Goal: Task Accomplishment & Management: Manage account settings

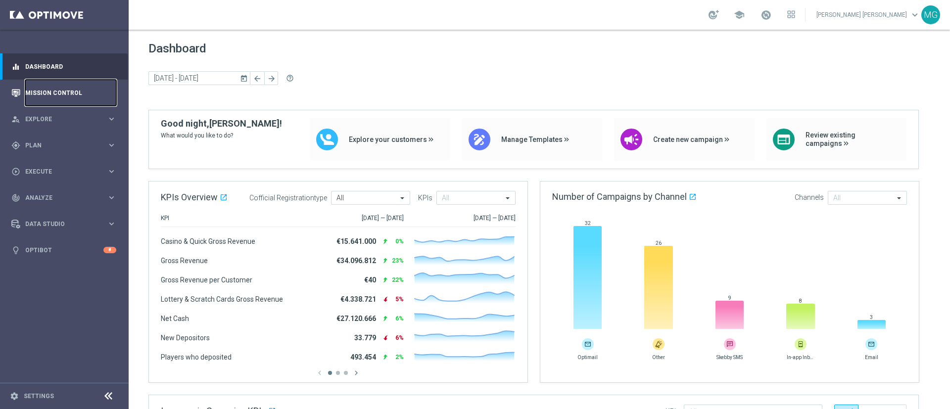
click at [49, 88] on link "Mission Control" at bounding box center [70, 93] width 91 height 26
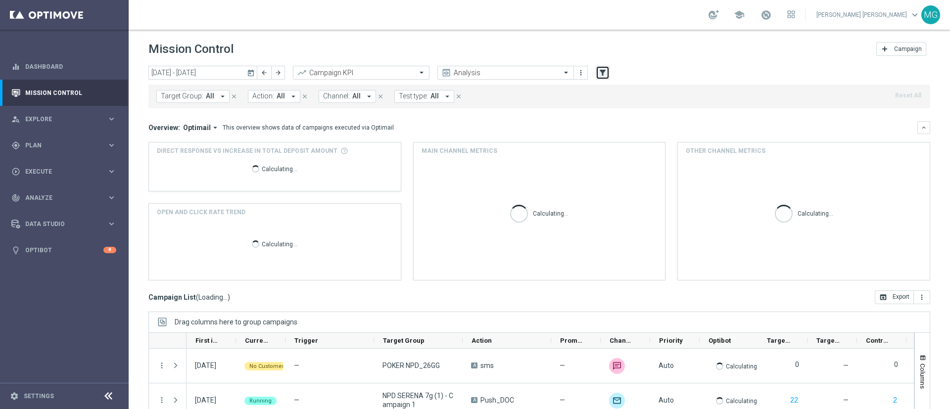
click at [602, 71] on icon "filter_alt" at bounding box center [602, 72] width 9 height 9
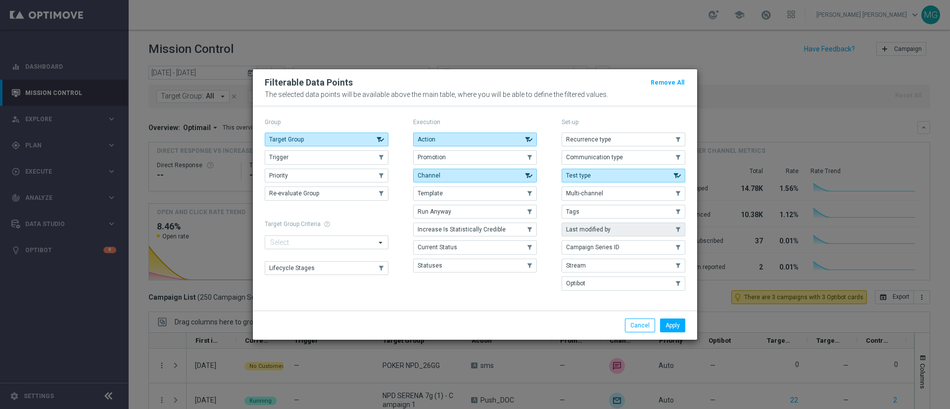
click at [602, 235] on button "Last modified by" at bounding box center [624, 230] width 124 height 14
click at [675, 336] on div "Apply Cancel" at bounding box center [475, 325] width 444 height 29
click at [676, 328] on button "Apply" at bounding box center [672, 326] width 25 height 14
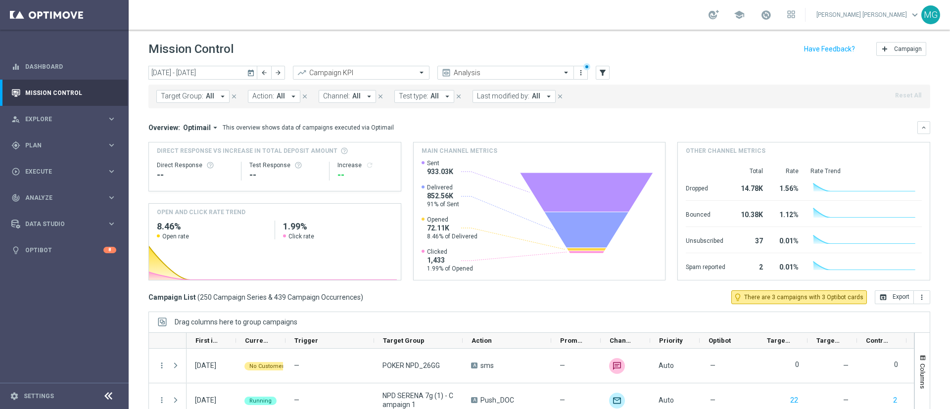
click at [515, 94] on span "Last modified by:" at bounding box center [503, 96] width 52 height 8
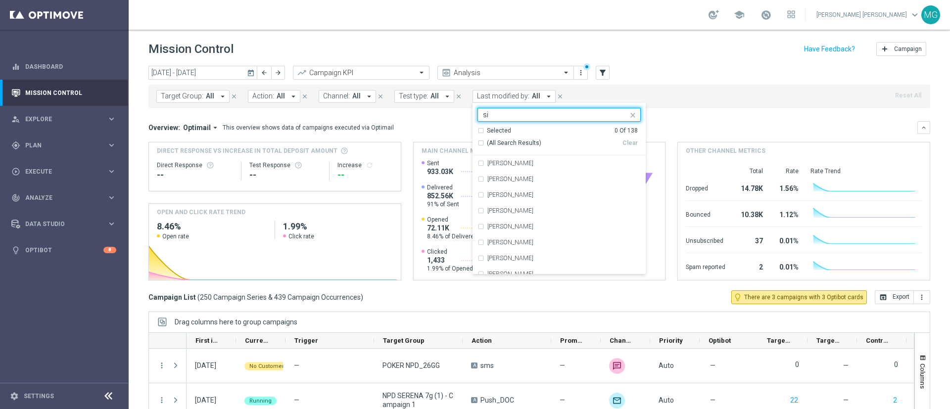
type input "s"
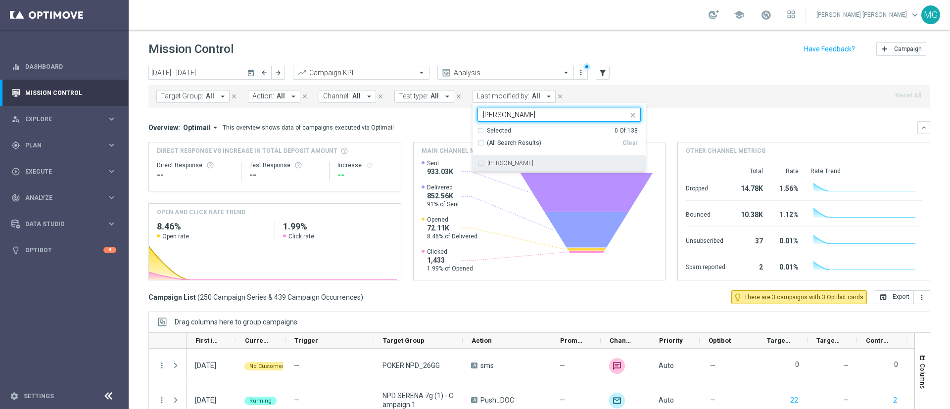
click at [493, 161] on label "sara parisi" at bounding box center [511, 163] width 46 height 6
type input "parisi"
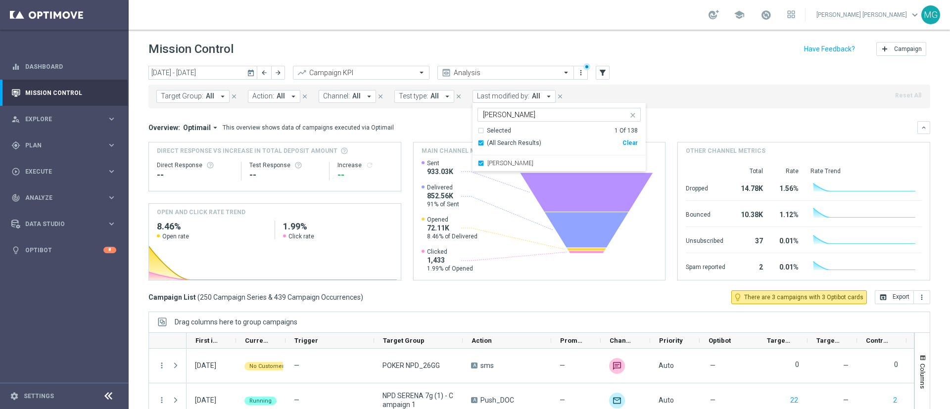
click at [665, 124] on div "Overview: Optimail arrow_drop_down This overview shows data of campaigns execut…" at bounding box center [532, 127] width 769 height 9
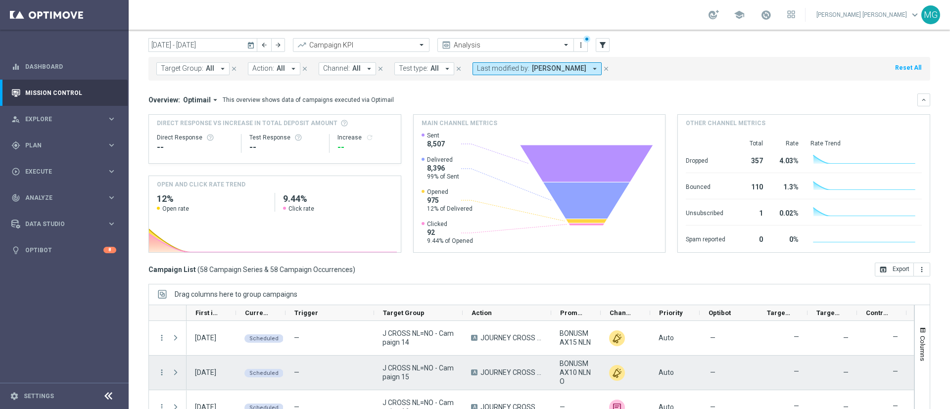
scroll to position [15, 0]
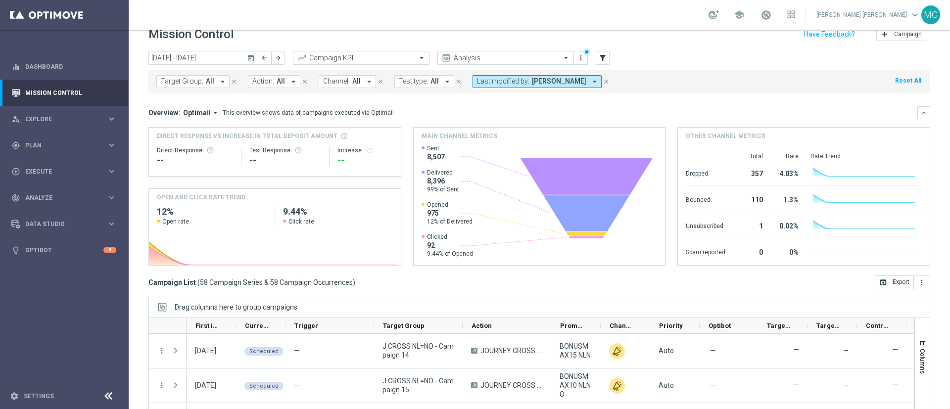
click at [249, 59] on icon "today" at bounding box center [251, 57] width 9 height 9
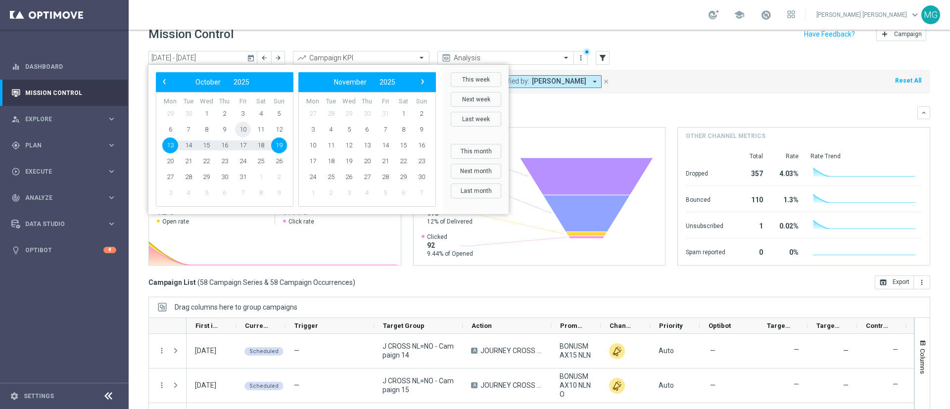
click at [244, 132] on span "10" at bounding box center [243, 130] width 16 height 16
type input "10 Oct 2025 - 10 Oct 2025"
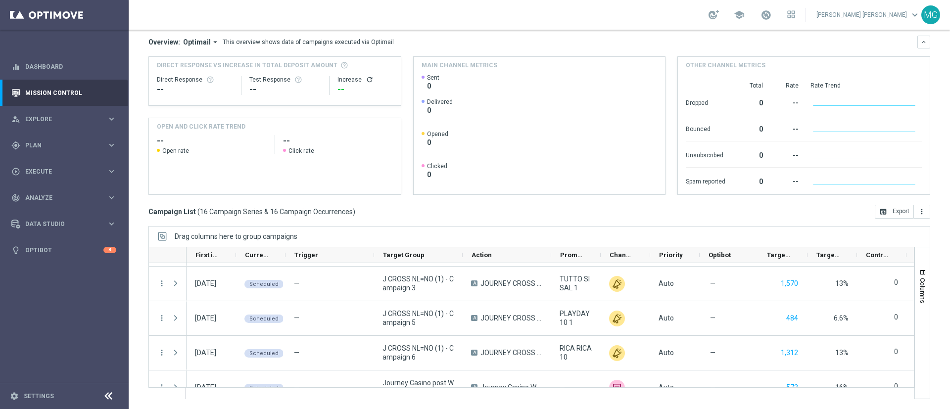
scroll to position [430, 0]
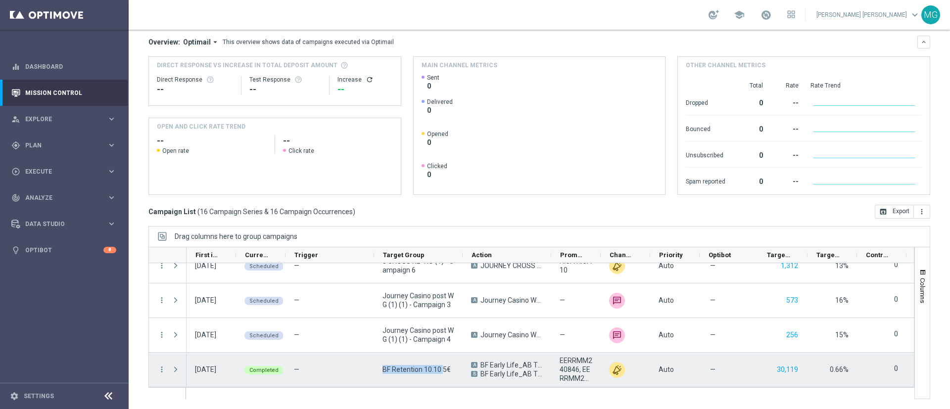
drag, startPoint x: 385, startPoint y: 371, endPoint x: 442, endPoint y: 377, distance: 58.2
click at [442, 377] on div "BF Retention 10.10 5€" at bounding box center [418, 370] width 89 height 34
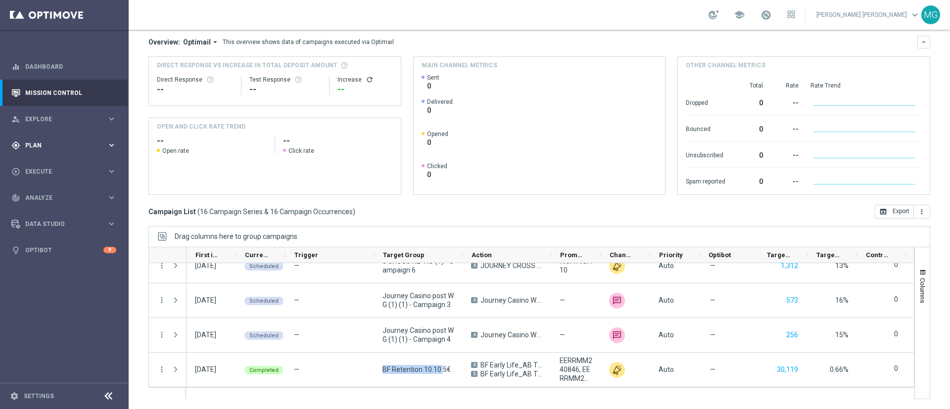
click at [50, 143] on span "Plan" at bounding box center [66, 146] width 82 height 6
click at [48, 164] on link "Target Groups" at bounding box center [64, 166] width 77 height 8
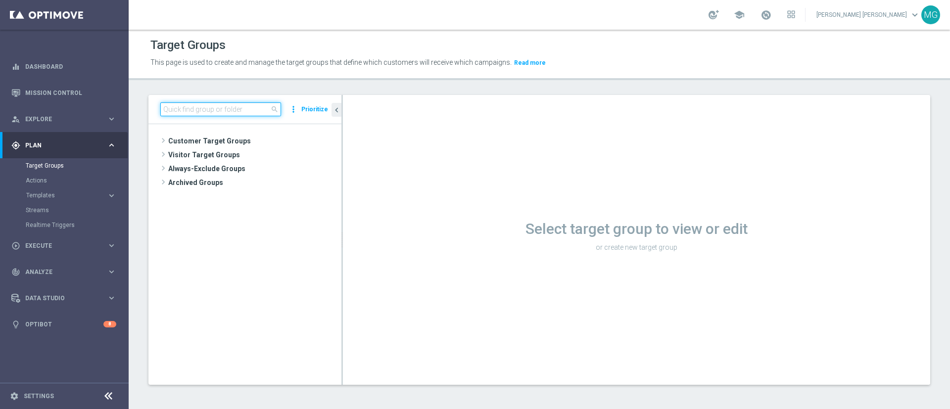
click at [180, 108] on input at bounding box center [220, 109] width 121 height 14
paste input "BF Retention 10.10 5€"
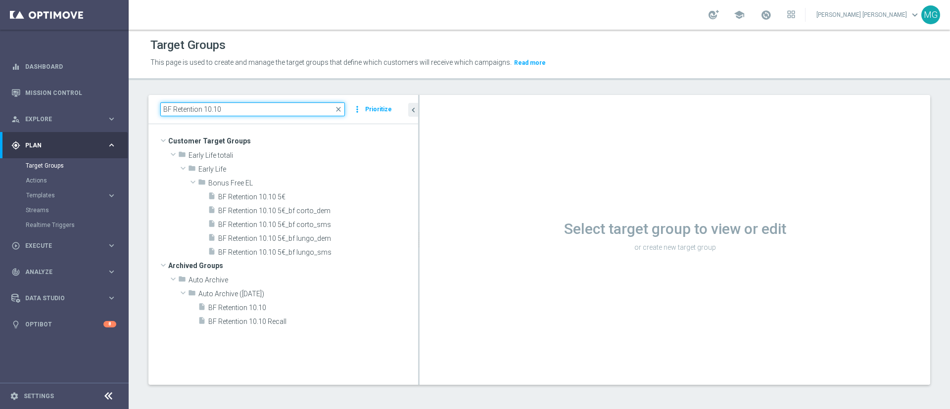
drag, startPoint x: 342, startPoint y: 178, endPoint x: 424, endPoint y: 186, distance: 83.0
click at [424, 186] on as-split "BF Retention 10.10 close more_vert Prioritize Customer Target Groups library_ad…" at bounding box center [539, 240] width 782 height 290
type input "BF Retention 10.10"
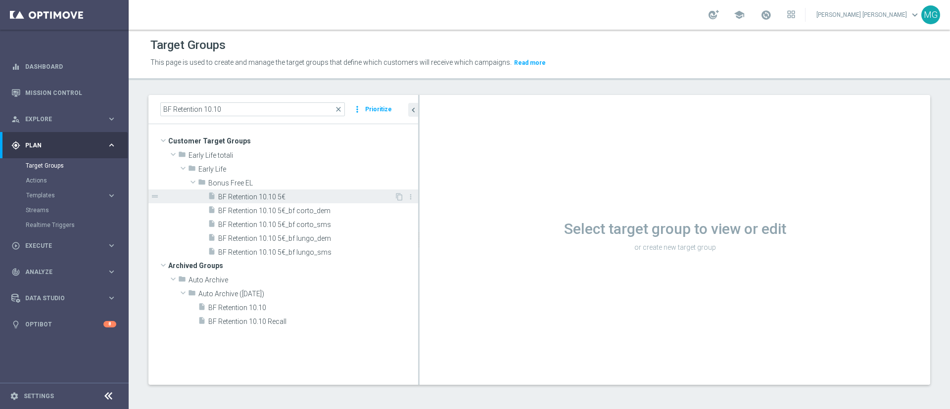
click at [262, 197] on span "BF Retention 10.10 5€" at bounding box center [306, 197] width 176 height 8
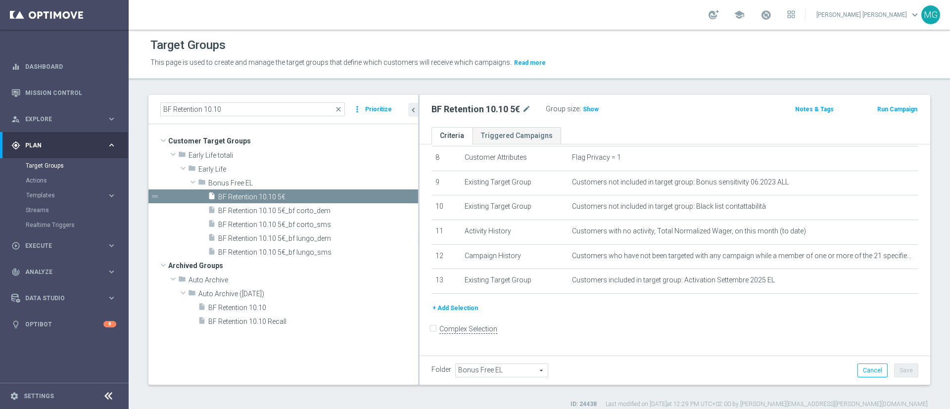
scroll to position [9, 0]
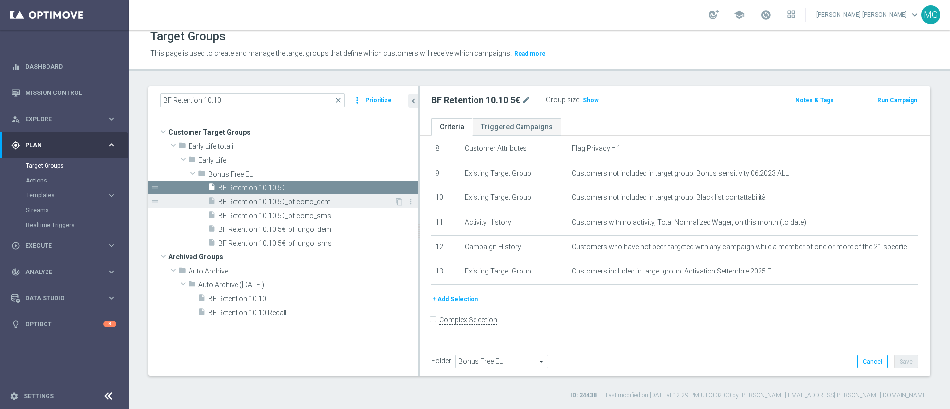
click at [312, 200] on span "BF Retention 10.10 5€_bf corto_dem" at bounding box center [306, 202] width 176 height 8
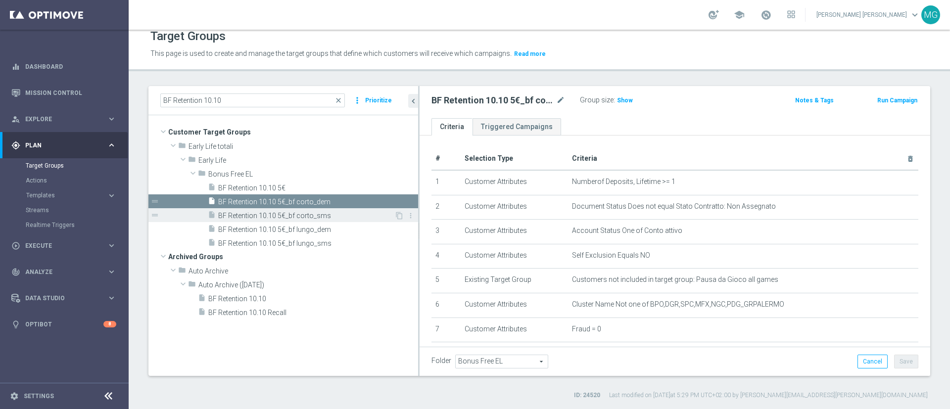
click at [336, 219] on span "BF Retention 10.10 5€_bf corto_sms" at bounding box center [306, 216] width 176 height 8
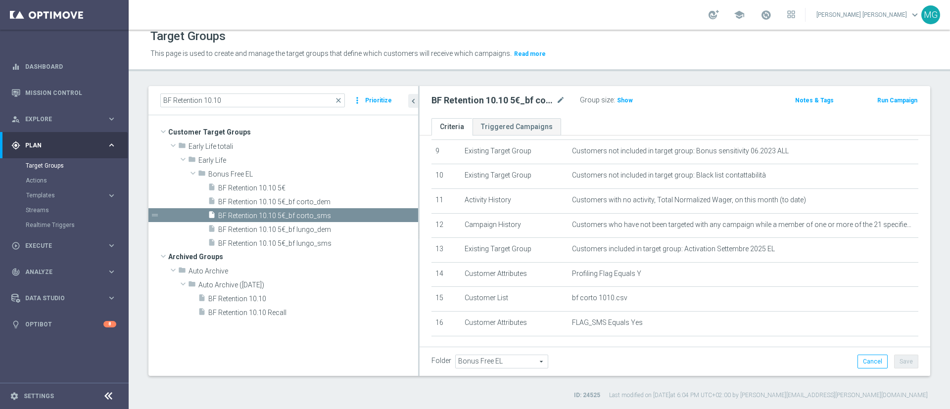
scroll to position [295, 0]
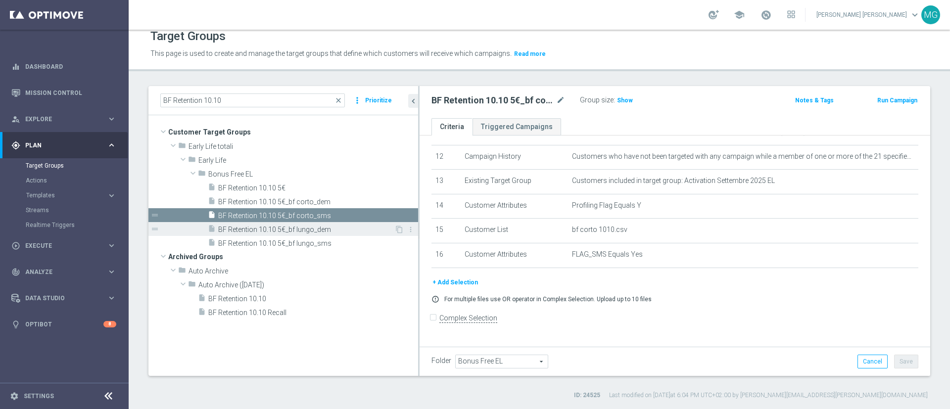
click at [304, 227] on span "BF Retention 10.10 5€_bf lungo_dem" at bounding box center [306, 230] width 176 height 8
